Goal: Find specific page/section: Find specific page/section

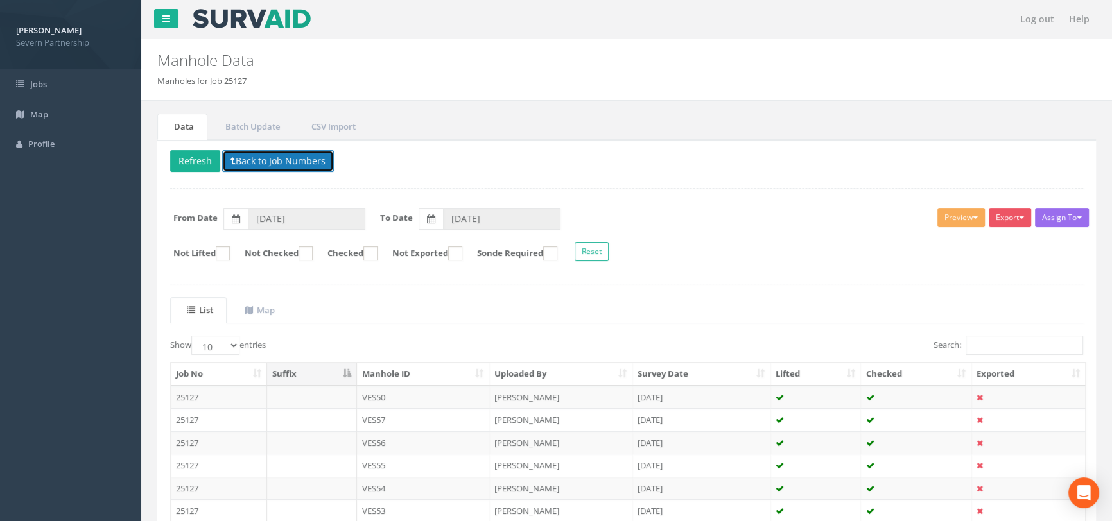
click at [300, 153] on button "Back to Job Numbers" at bounding box center [278, 161] width 112 height 22
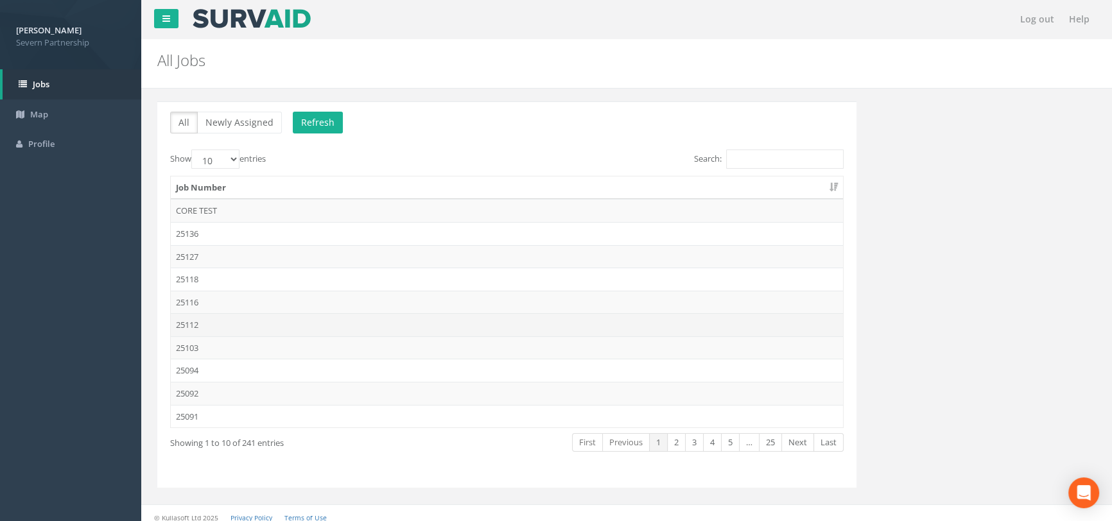
click at [252, 320] on td "25112" at bounding box center [507, 324] width 672 height 23
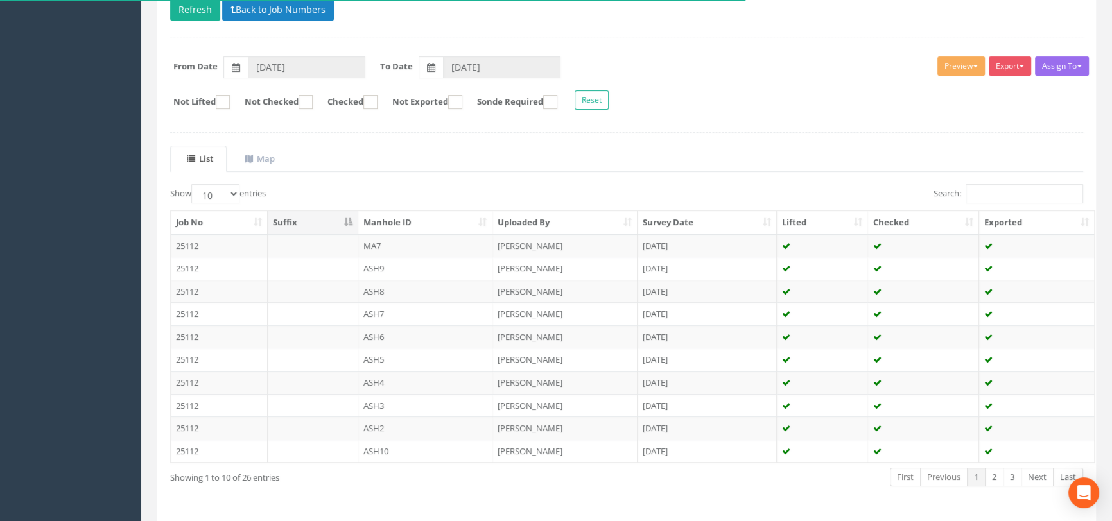
scroll to position [193, 0]
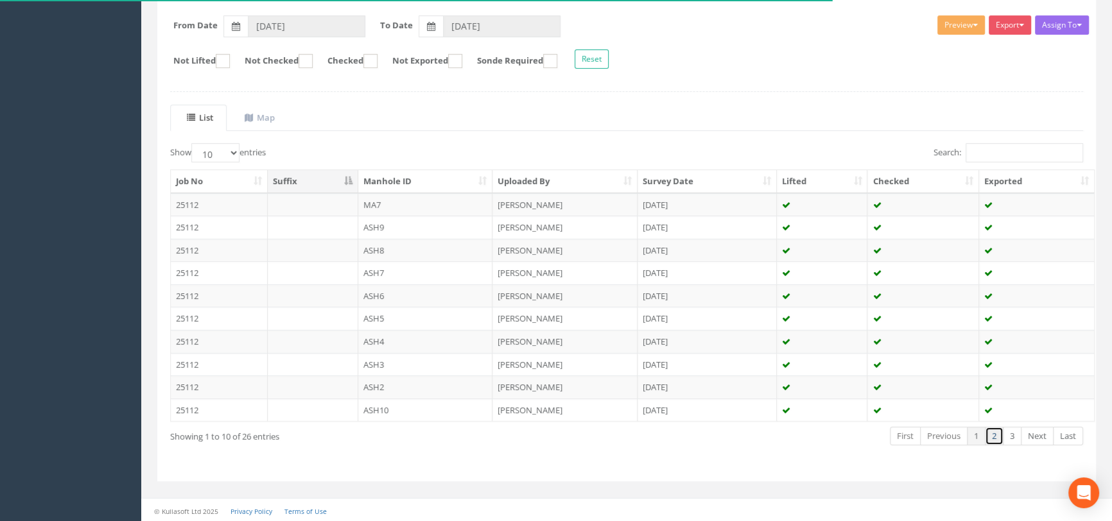
click at [994, 437] on link "2" at bounding box center [994, 436] width 19 height 19
click at [1009, 435] on link "3" at bounding box center [1012, 436] width 19 height 19
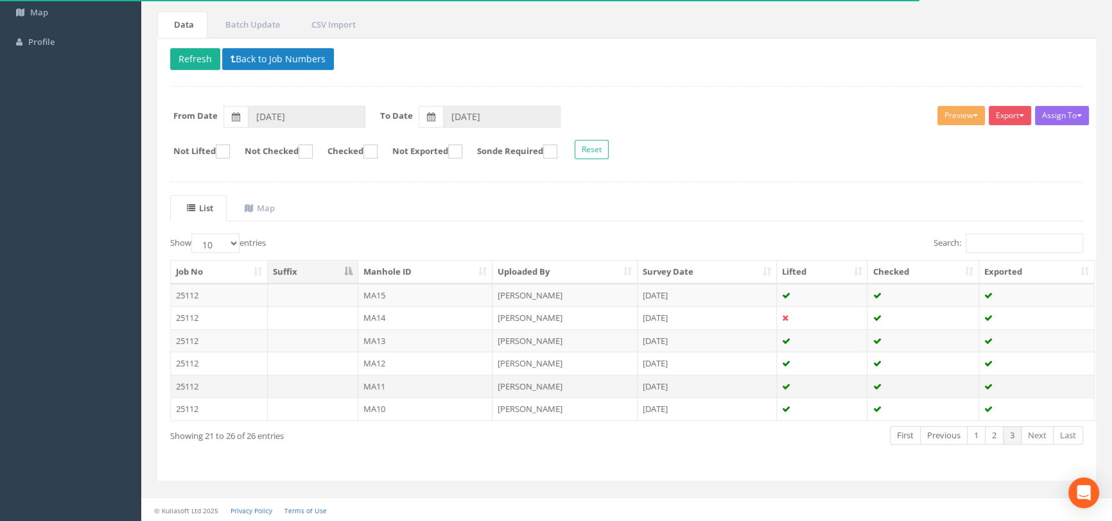
click at [389, 388] on td "MA11" at bounding box center [425, 386] width 135 height 23
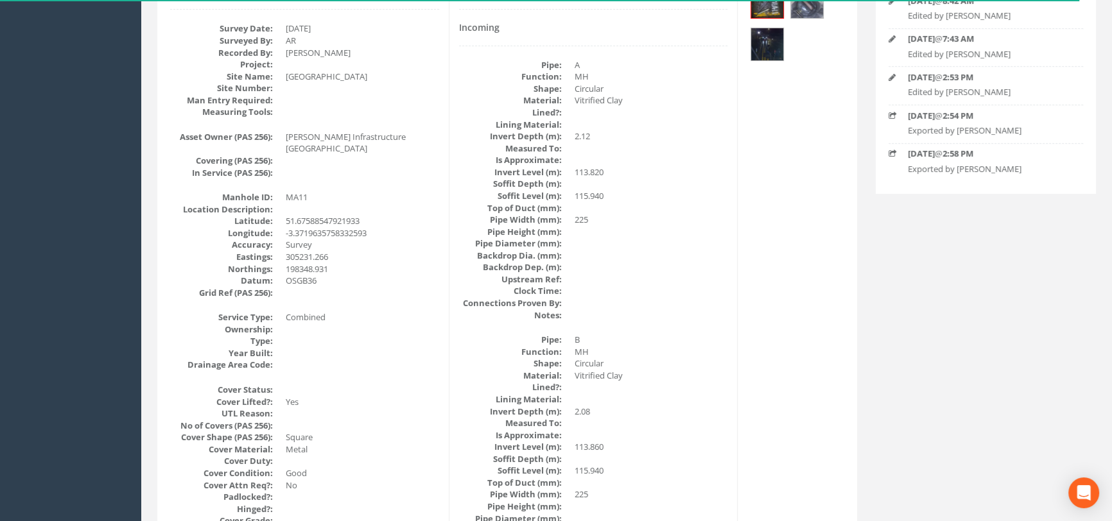
scroll to position [0, 0]
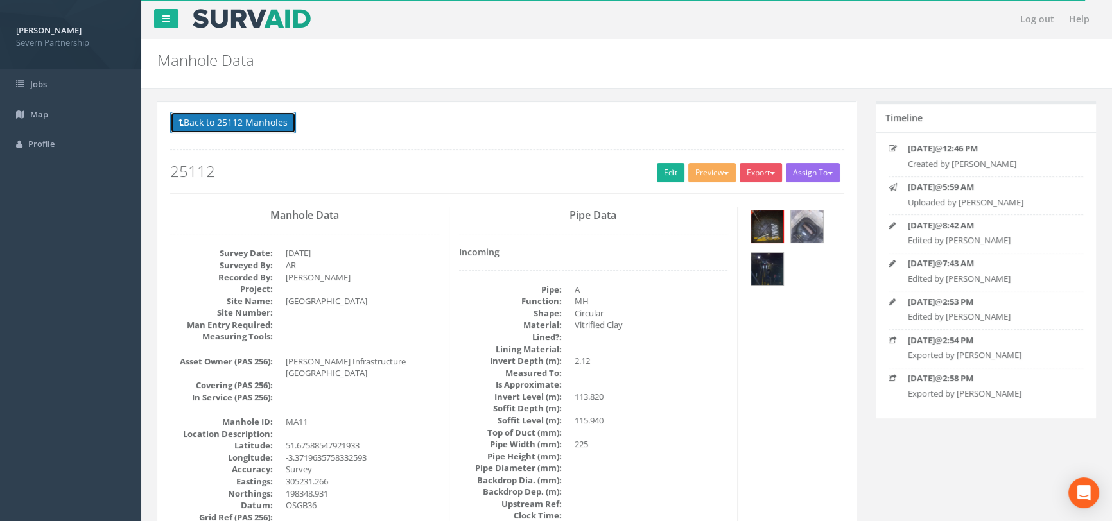
click at [200, 128] on button "Back to 25112 Manholes" at bounding box center [233, 123] width 126 height 22
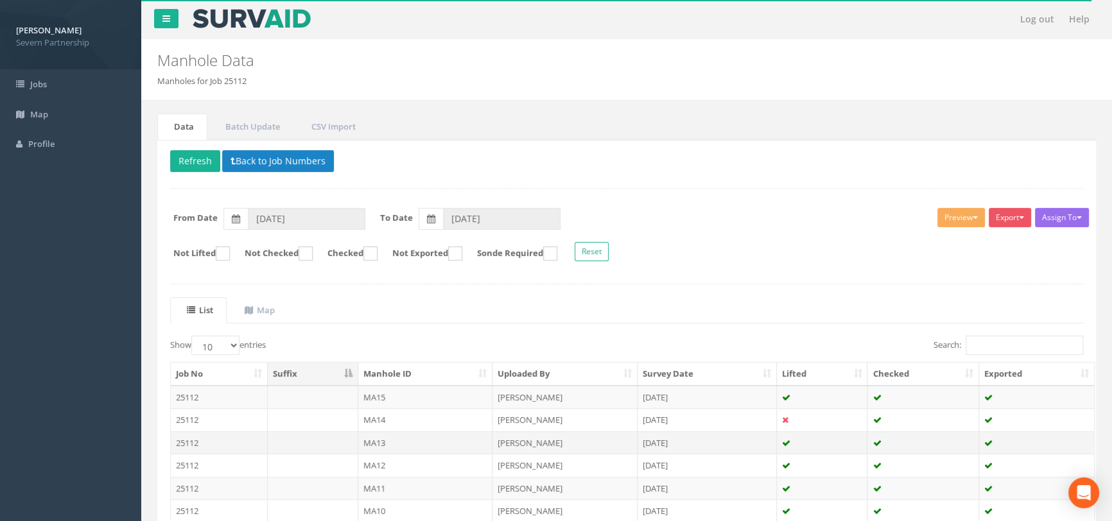
scroll to position [102, 0]
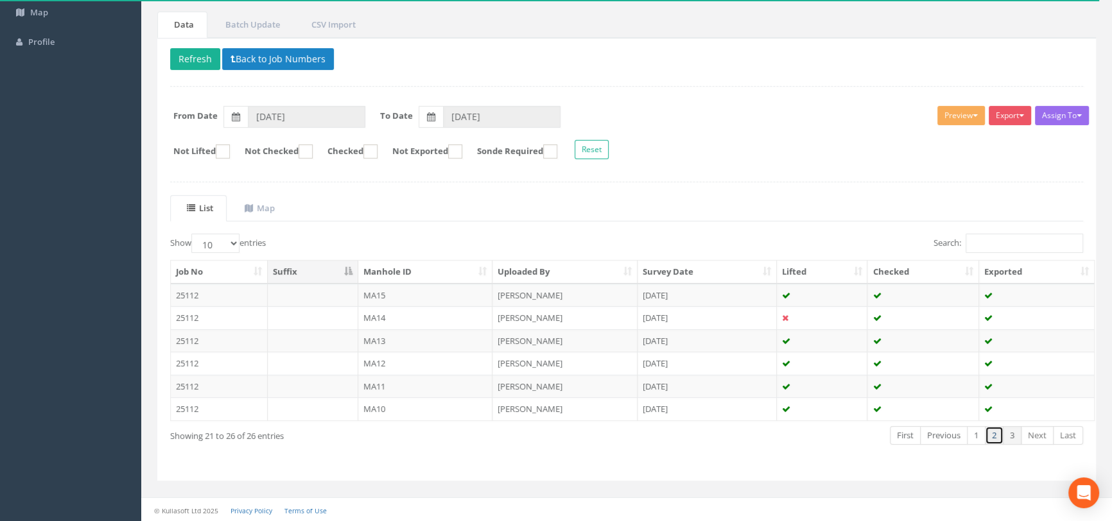
click at [998, 429] on link "2" at bounding box center [994, 435] width 19 height 19
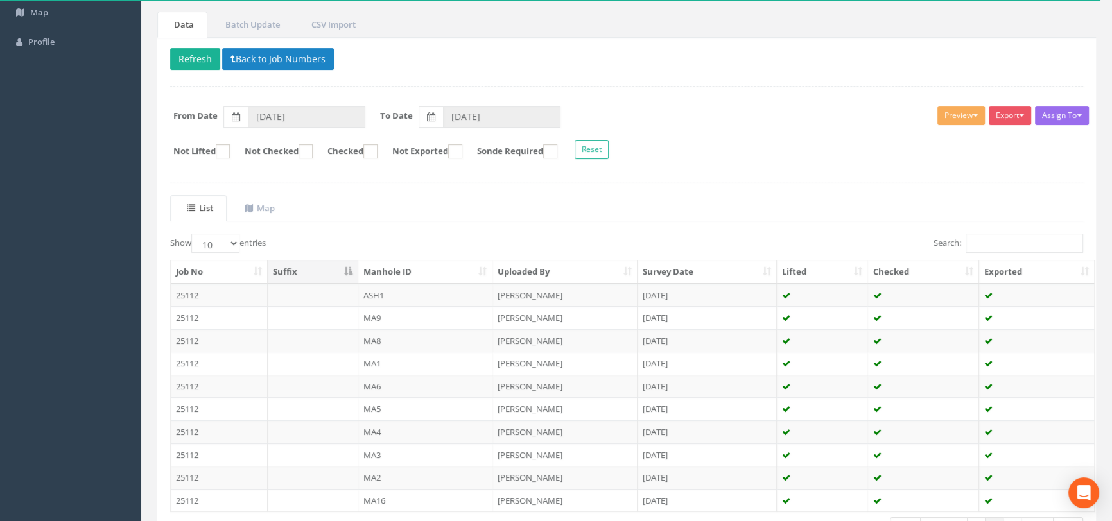
scroll to position [115, 0]
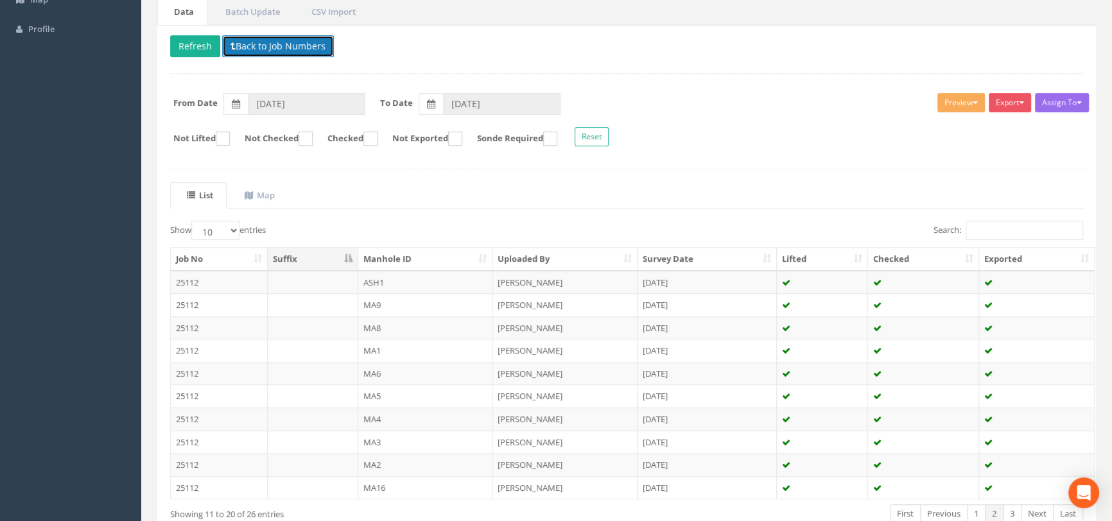
click at [268, 39] on button "Back to Job Numbers" at bounding box center [278, 46] width 112 height 22
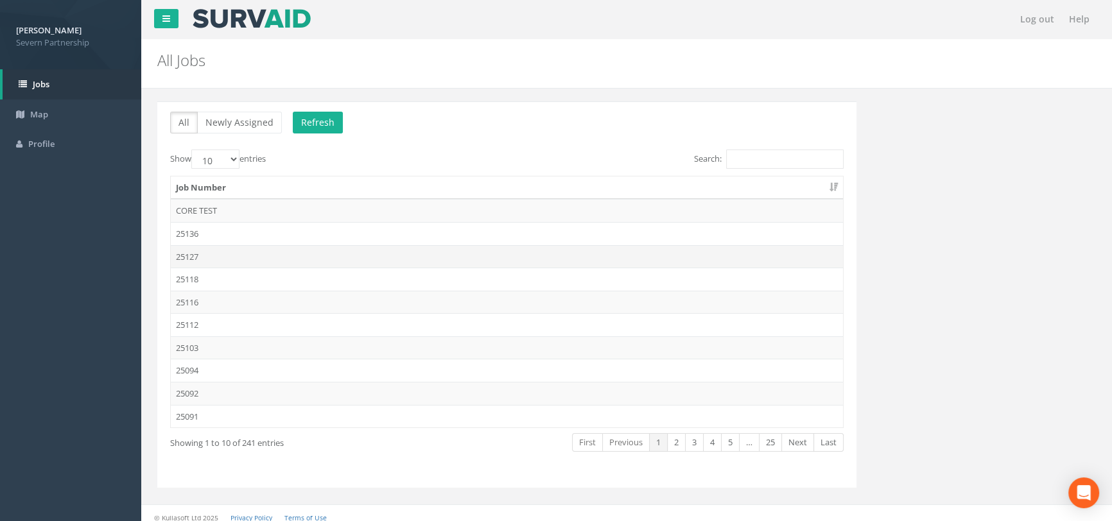
click at [212, 256] on td "25127" at bounding box center [507, 256] width 672 height 23
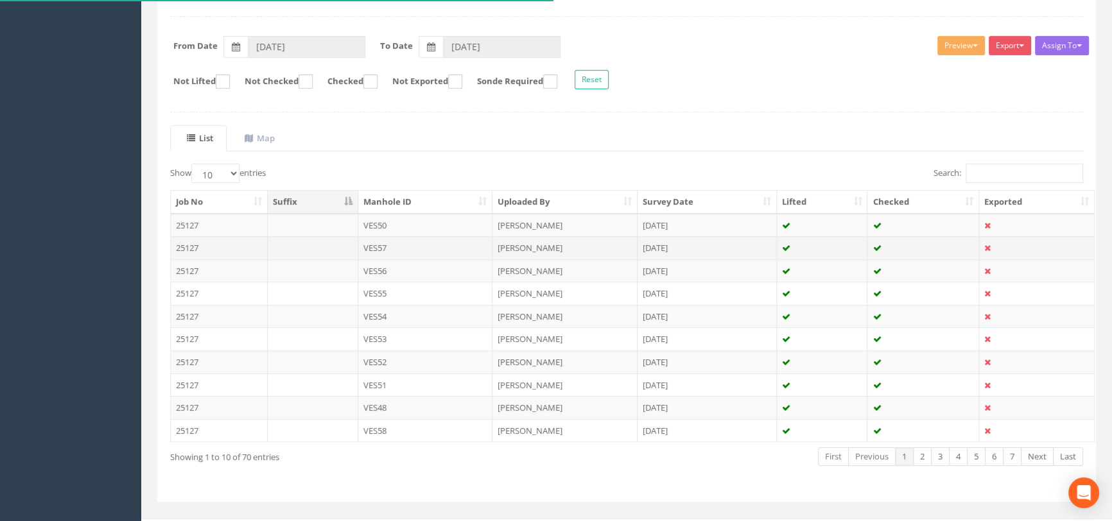
scroll to position [175, 0]
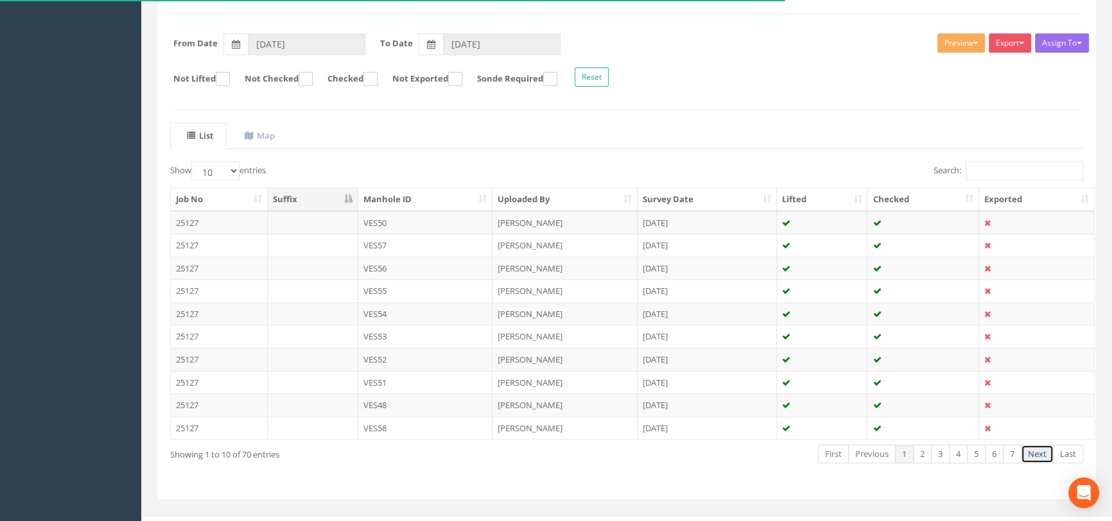
click at [1036, 449] on link "Next" at bounding box center [1037, 454] width 33 height 19
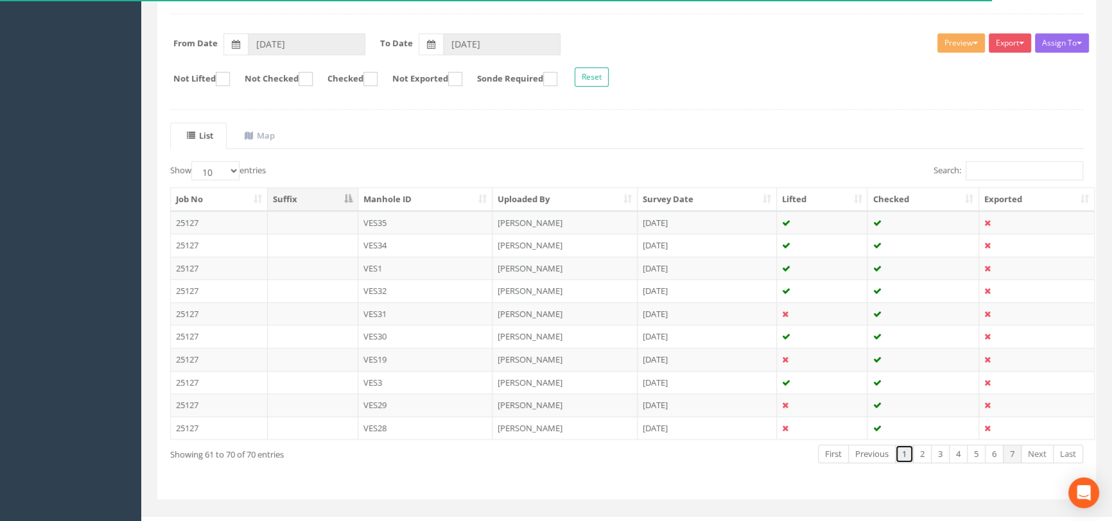
click at [899, 449] on link "1" at bounding box center [904, 454] width 19 height 19
